Goal: Information Seeking & Learning: Learn about a topic

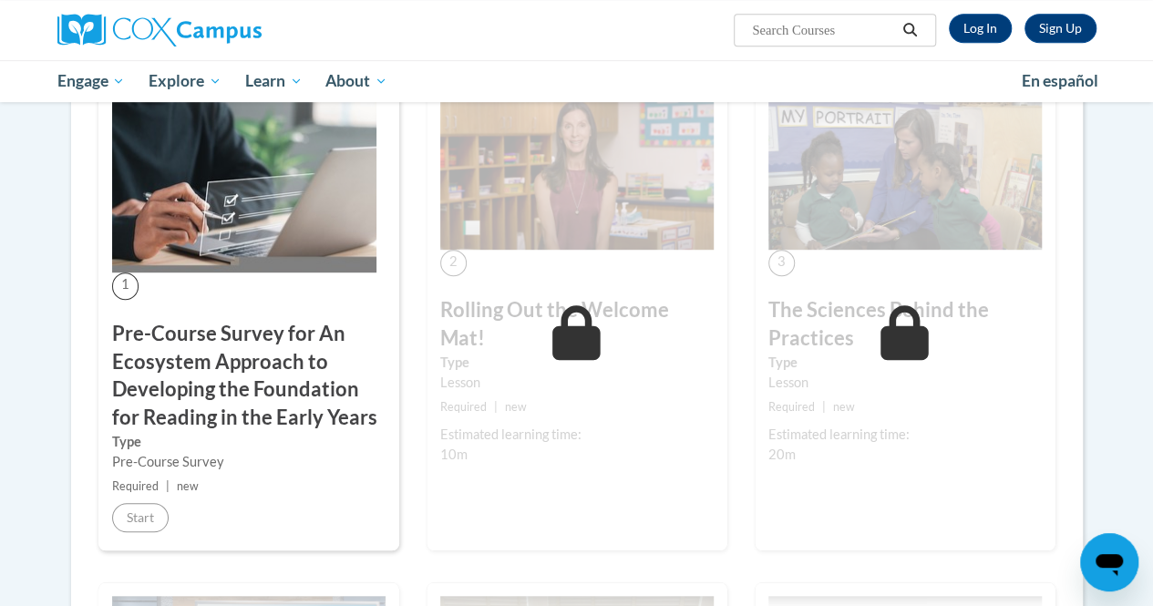
scroll to position [456, 0]
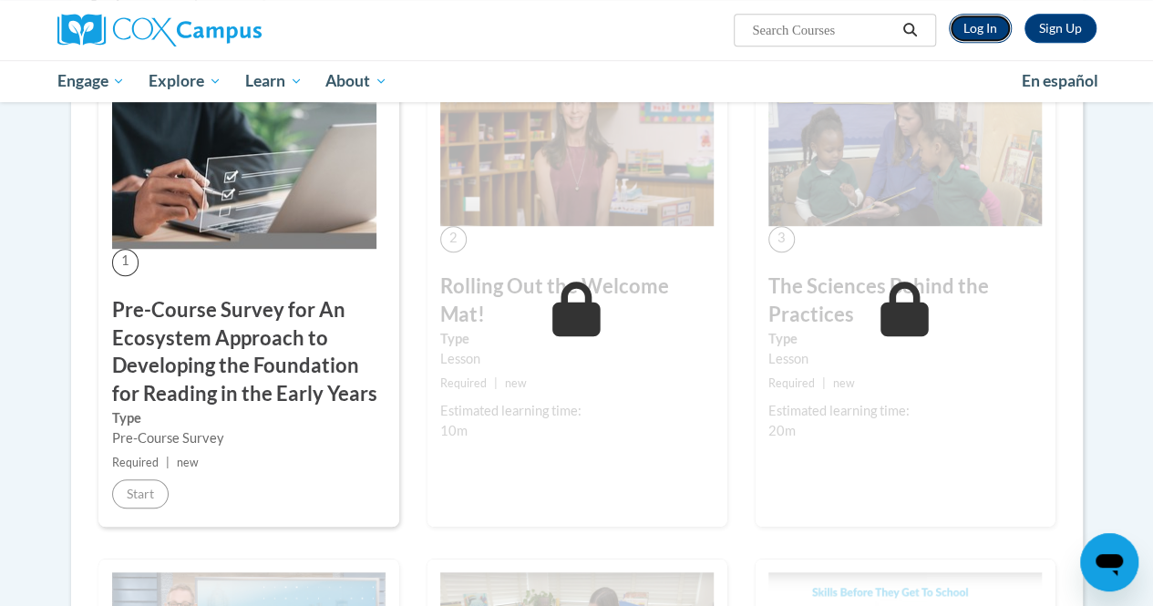
click at [961, 21] on link "Log In" at bounding box center [980, 28] width 63 height 29
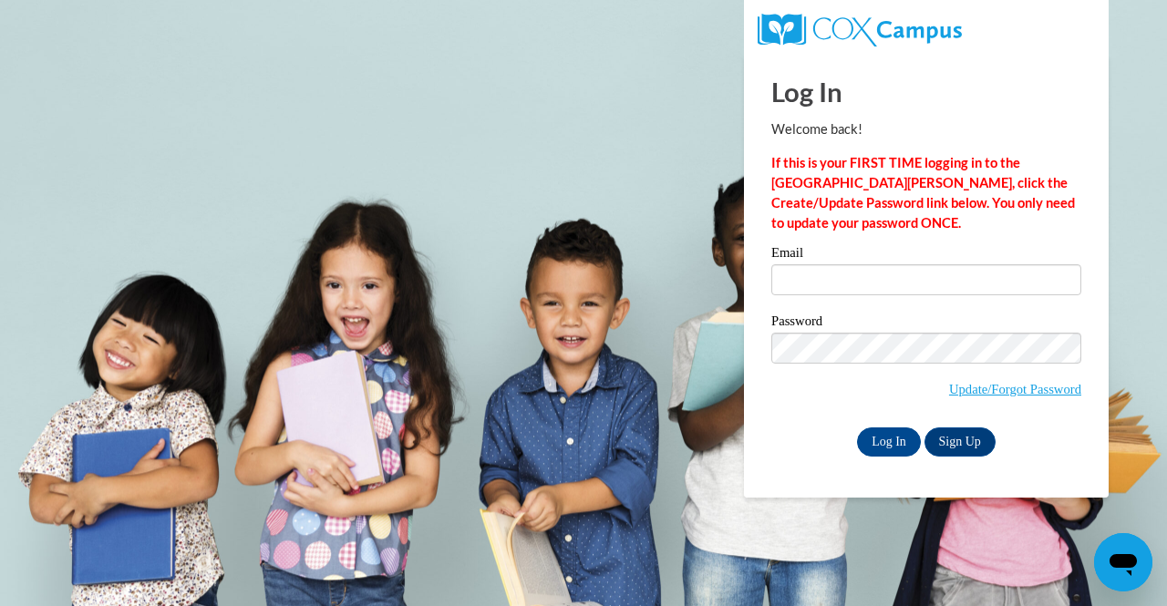
type input "raina3272004@gmail.com"
click at [894, 425] on div "Email raina3272004@gmail.com Password Update/Forgot Password Log In Sign Up OR" at bounding box center [926, 351] width 310 height 210
click at [899, 440] on input "Log In" at bounding box center [889, 442] width 64 height 29
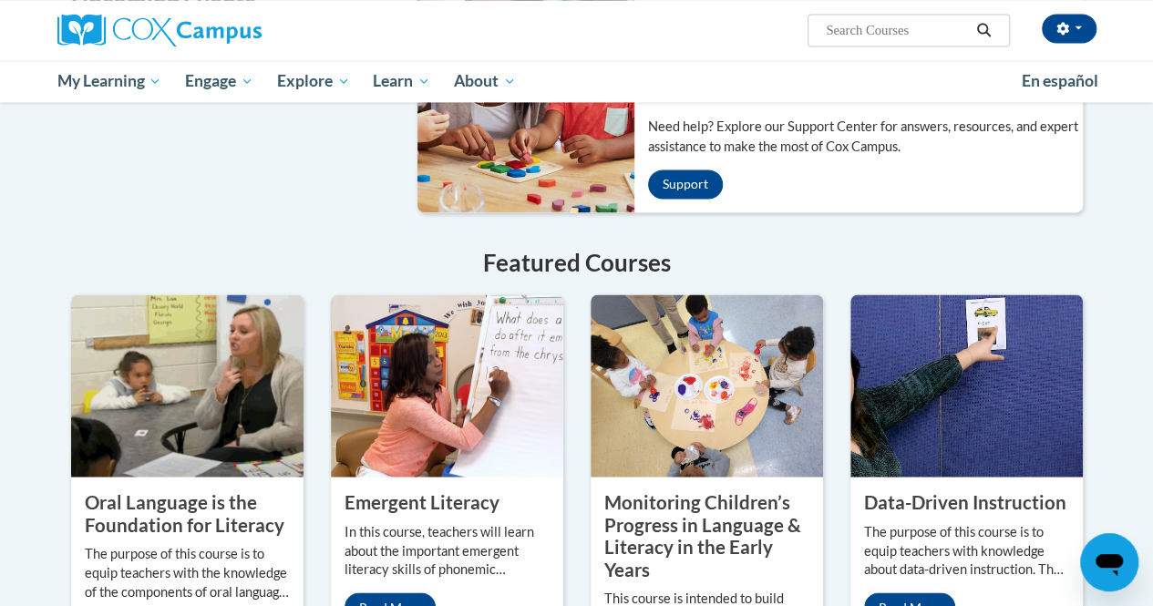
scroll to position [1368, 0]
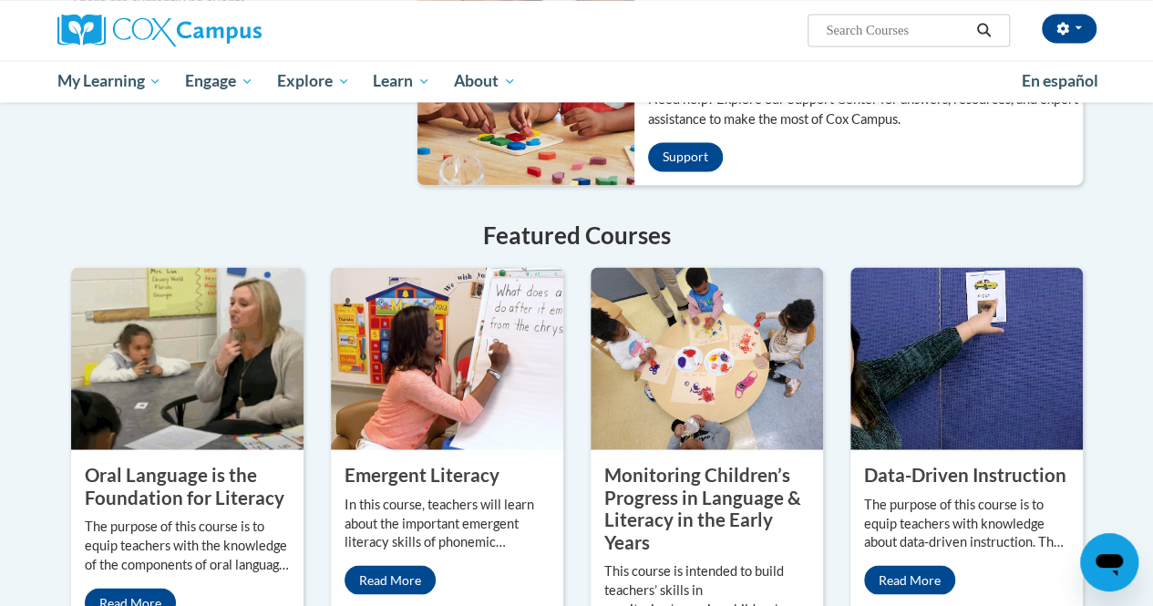
click at [856, 36] on input "Search..." at bounding box center [897, 30] width 146 height 22
type input "0"
type input "pre course survey"
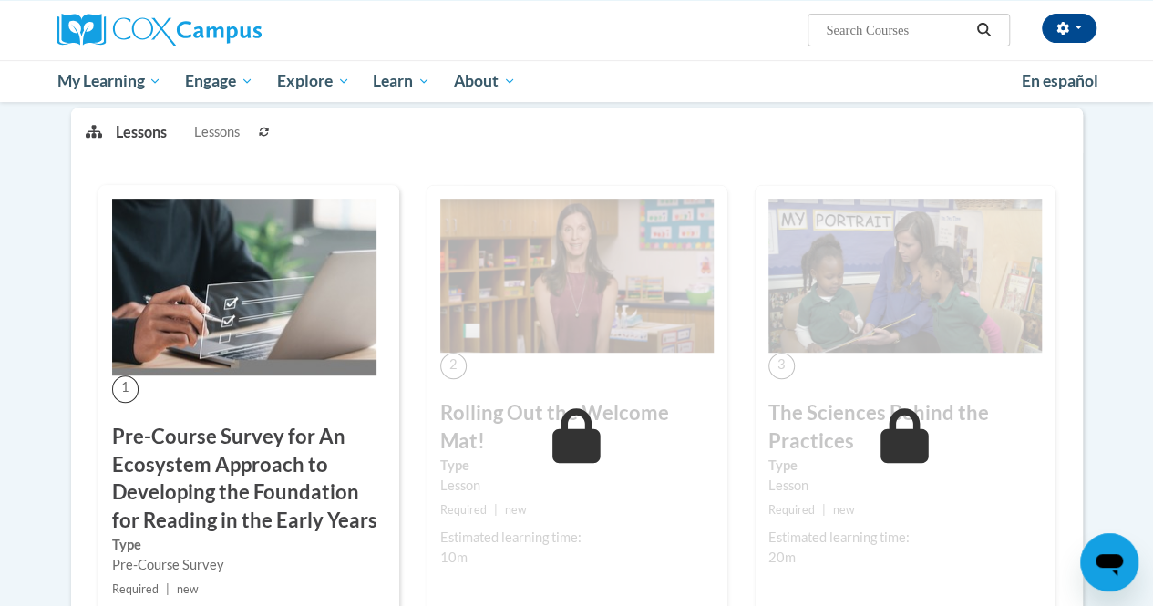
scroll to position [365, 0]
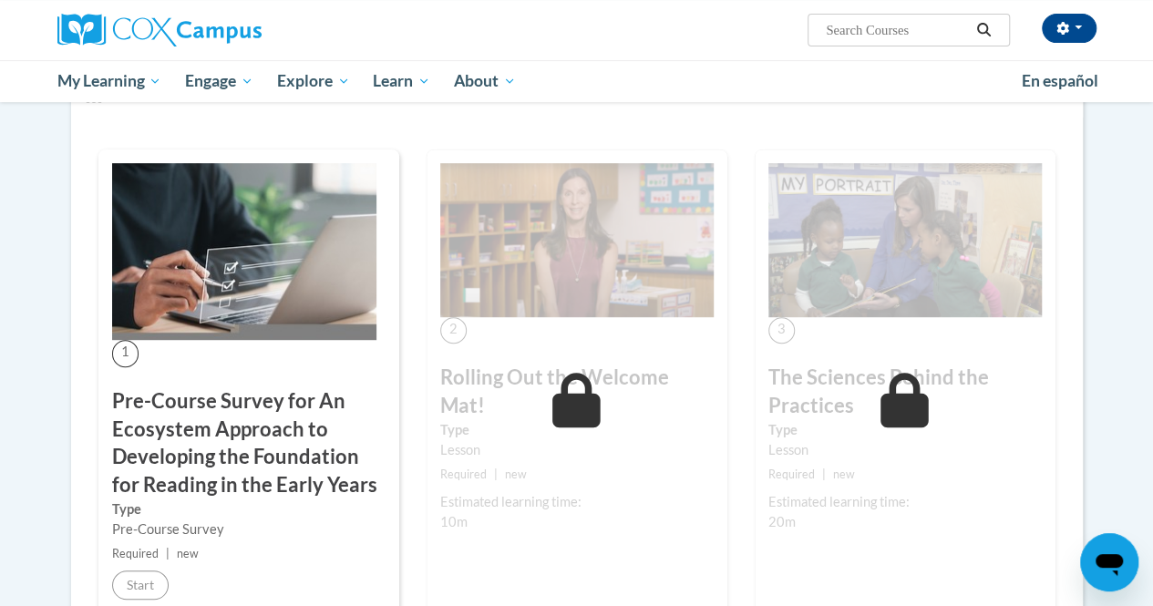
click at [114, 342] on div "1 Pre-Course Survey for An Ecosystem Approach to Developing the Foundation for …" at bounding box center [248, 384] width 301 height 469
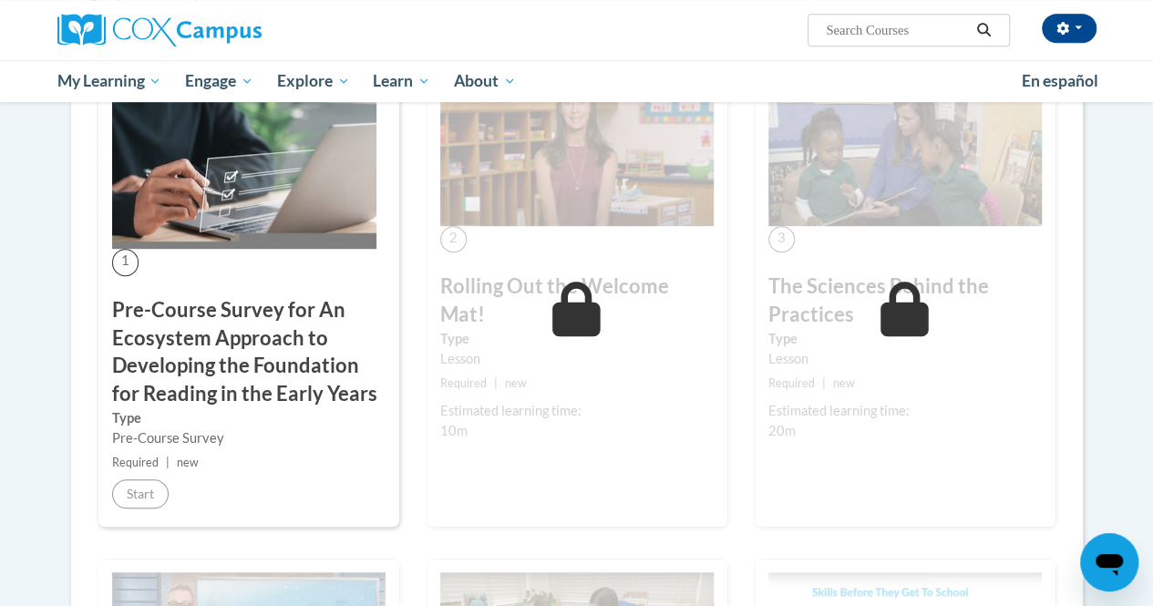
click at [197, 453] on small "Required | new" at bounding box center [249, 463] width 274 height 20
drag, startPoint x: 215, startPoint y: 306, endPoint x: 164, endPoint y: 203, distance: 115.0
click at [164, 203] on img at bounding box center [244, 160] width 264 height 177
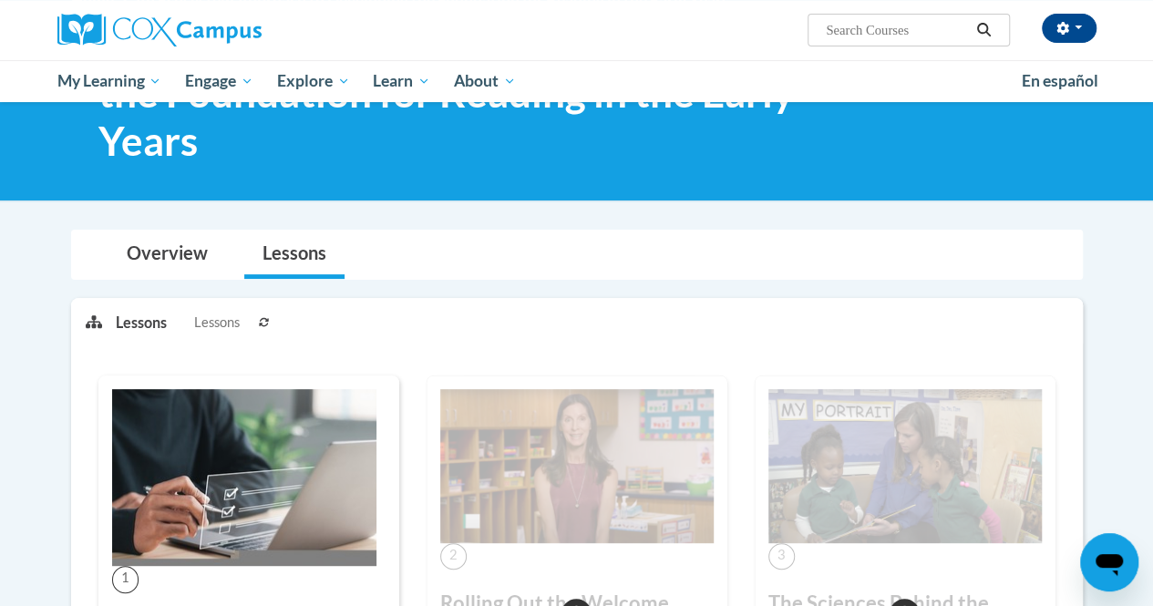
scroll to position [0, 0]
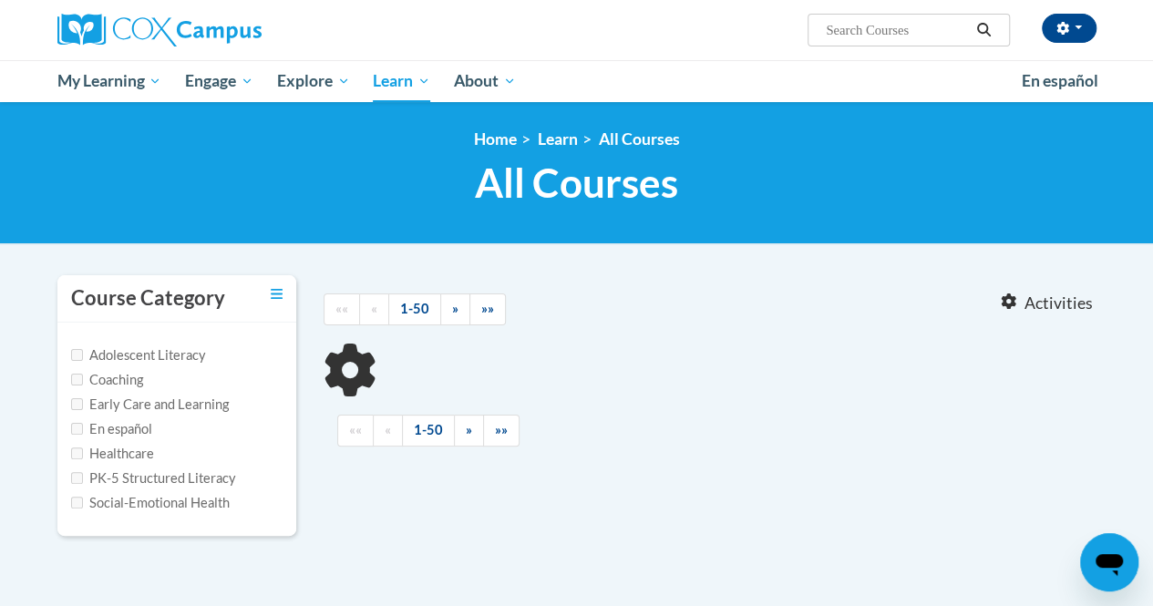
type input "pre course survey"
